Goal: Find specific page/section: Find specific page/section

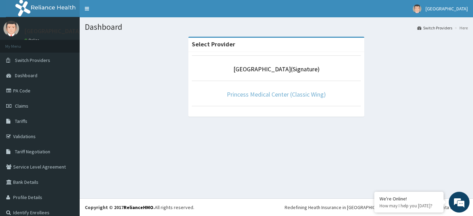
click at [282, 98] on link "Princess Medical Center (Classic Wing)" at bounding box center [276, 94] width 99 height 8
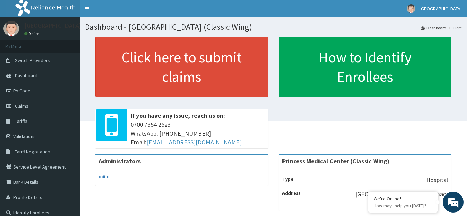
click at [23, 137] on link "Validations" at bounding box center [40, 136] width 80 height 15
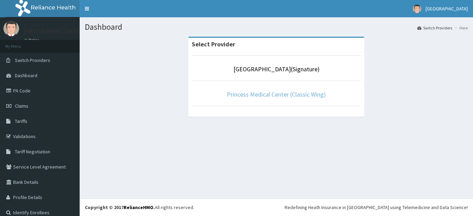
click at [262, 93] on link "Princess Medical Center (Classic Wing)" at bounding box center [276, 94] width 99 height 8
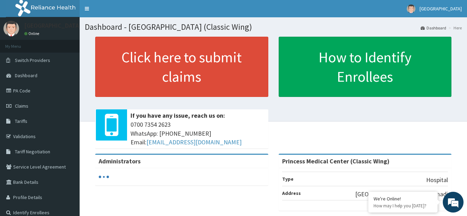
click at [27, 135] on link "Validations" at bounding box center [40, 136] width 80 height 15
